Goal: Book appointment/travel/reservation

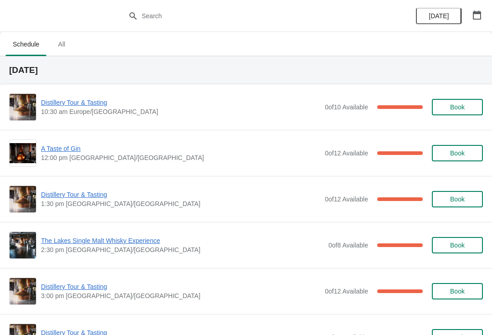
click at [478, 12] on icon "button" at bounding box center [477, 14] width 8 height 9
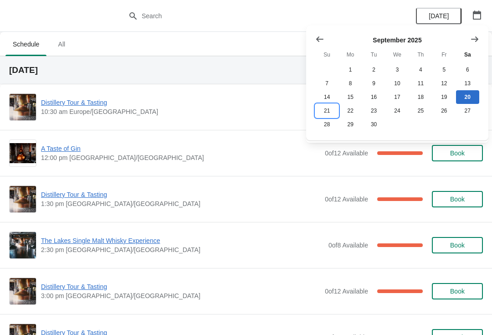
click at [327, 107] on button "21" at bounding box center [327, 111] width 23 height 14
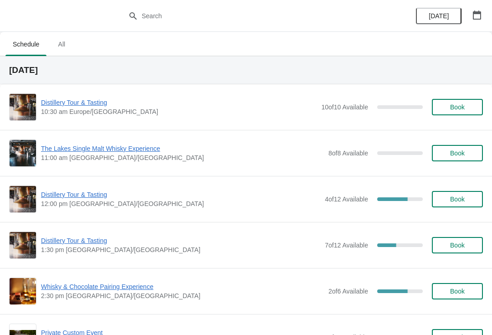
click at [71, 193] on span "Distillery Tour & Tasting" at bounding box center [181, 194] width 280 height 9
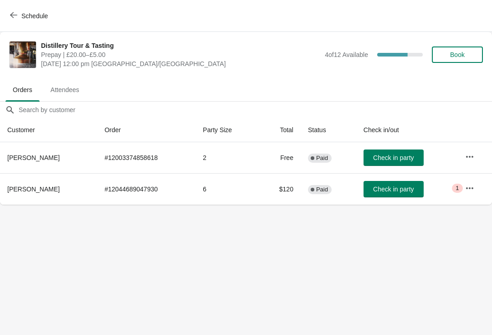
click at [465, 189] on button "button" at bounding box center [470, 188] width 16 height 16
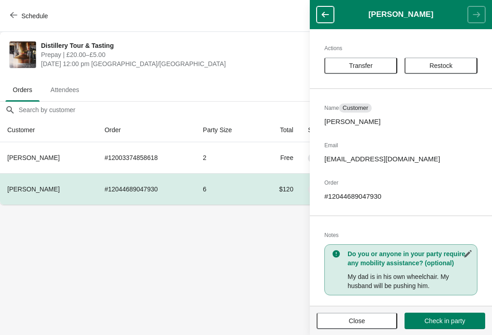
click at [369, 63] on span "Transfer" at bounding box center [361, 65] width 24 height 7
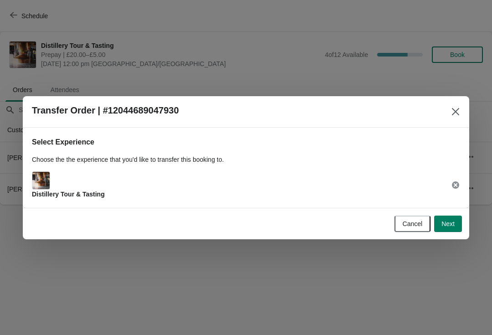
click at [450, 229] on button "Next" at bounding box center [449, 224] width 28 height 16
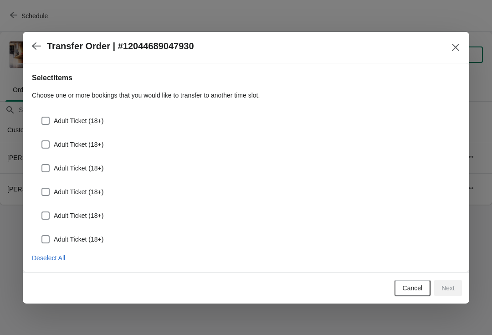
click at [49, 119] on span at bounding box center [45, 121] width 8 height 8
click at [42, 117] on input "Adult Ticket (18+)" at bounding box center [41, 117] width 0 height 0
checkbox input "true"
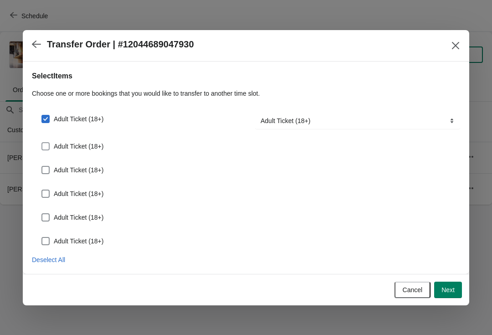
click at [49, 147] on span at bounding box center [45, 146] width 8 height 8
click at [42, 143] on input "Adult Ticket (18+)" at bounding box center [41, 142] width 0 height 0
checkbox input "true"
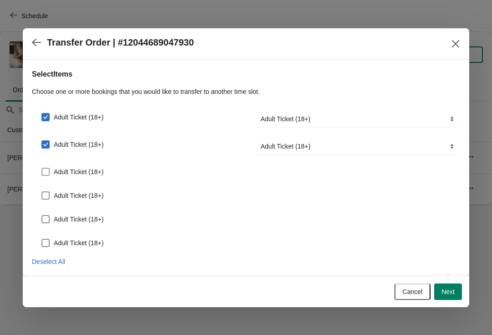
click at [48, 171] on span at bounding box center [45, 172] width 8 height 8
click at [42, 168] on input "Adult Ticket (18+)" at bounding box center [41, 168] width 0 height 0
checkbox input "true"
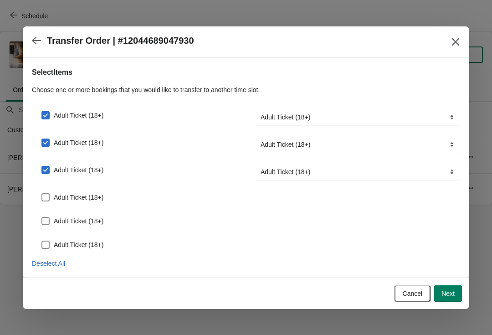
click at [47, 197] on span at bounding box center [45, 197] width 8 height 8
click at [42, 194] on input "Adult Ticket (18+)" at bounding box center [41, 193] width 0 height 0
checkbox input "true"
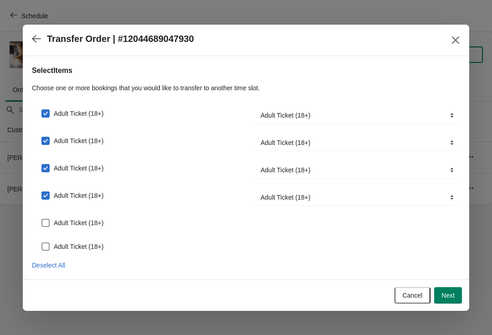
click at [48, 220] on span at bounding box center [45, 223] width 8 height 8
click at [42, 219] on input "Adult Ticket (18+)" at bounding box center [41, 219] width 0 height 0
checkbox input "true"
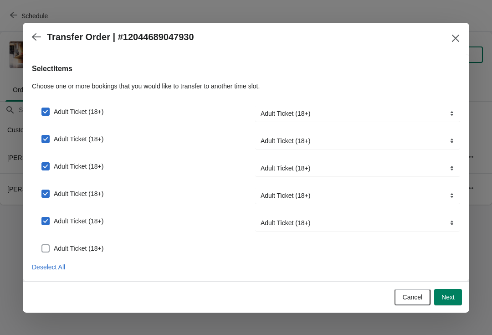
click at [49, 249] on span at bounding box center [45, 248] width 8 height 8
click at [42, 245] on input "Adult Ticket (18+)" at bounding box center [41, 244] width 0 height 0
checkbox input "true"
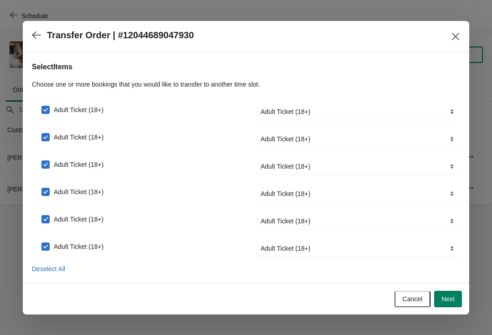
click at [455, 300] on span "Next" at bounding box center [448, 298] width 13 height 7
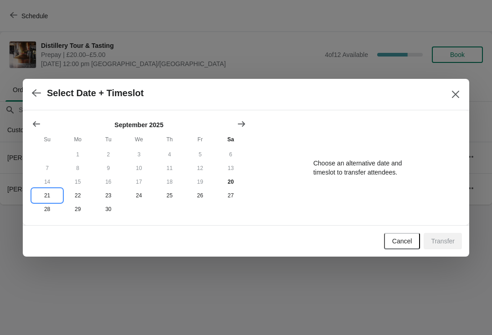
click at [48, 197] on button "21" at bounding box center [47, 196] width 31 height 14
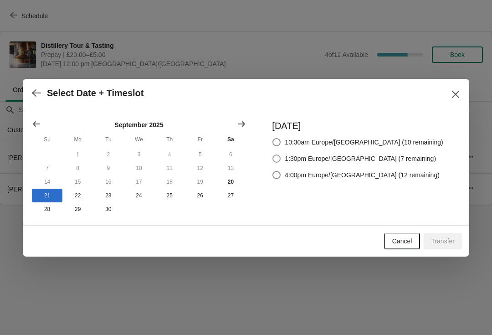
click at [281, 155] on span at bounding box center [277, 159] width 8 height 8
click at [273, 155] on input "1:30pm Europe/[GEOGRAPHIC_DATA] (7 remaining)" at bounding box center [273, 155] width 0 height 0
radio input "true"
click at [446, 245] on span "Transfer" at bounding box center [443, 241] width 24 height 7
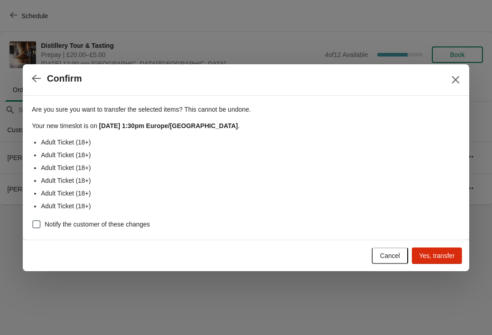
click at [40, 224] on span at bounding box center [36, 224] width 8 height 8
click at [33, 221] on input "Notify the customer of these changes" at bounding box center [32, 220] width 0 height 0
checkbox input "true"
click at [447, 257] on span "Yes, transfer" at bounding box center [438, 255] width 36 height 7
